Goal: Information Seeking & Learning: Learn about a topic

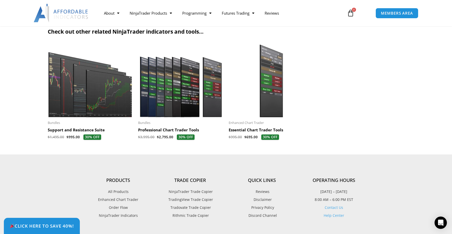
scroll to position [1600, 0]
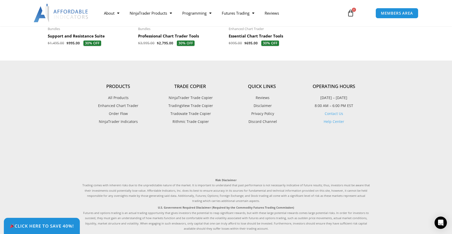
click at [193, 117] on span "Tradovate Trade Copier" at bounding box center [190, 113] width 42 height 7
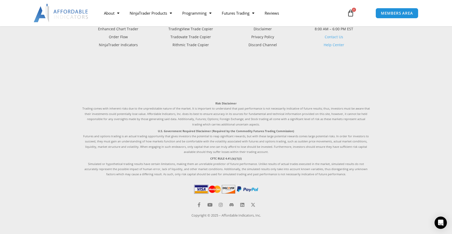
scroll to position [1213, 0]
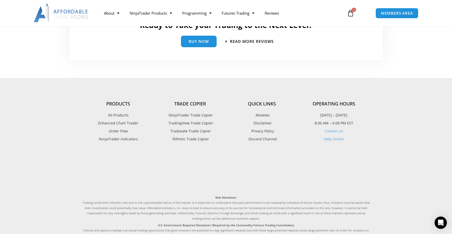
click at [188, 114] on span "NinjaTrader Trade Copier" at bounding box center [189, 115] width 45 height 7
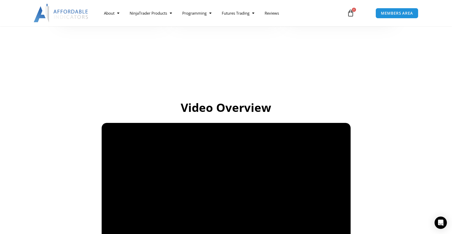
scroll to position [377, 0]
